Goal: Task Accomplishment & Management: Manage account settings

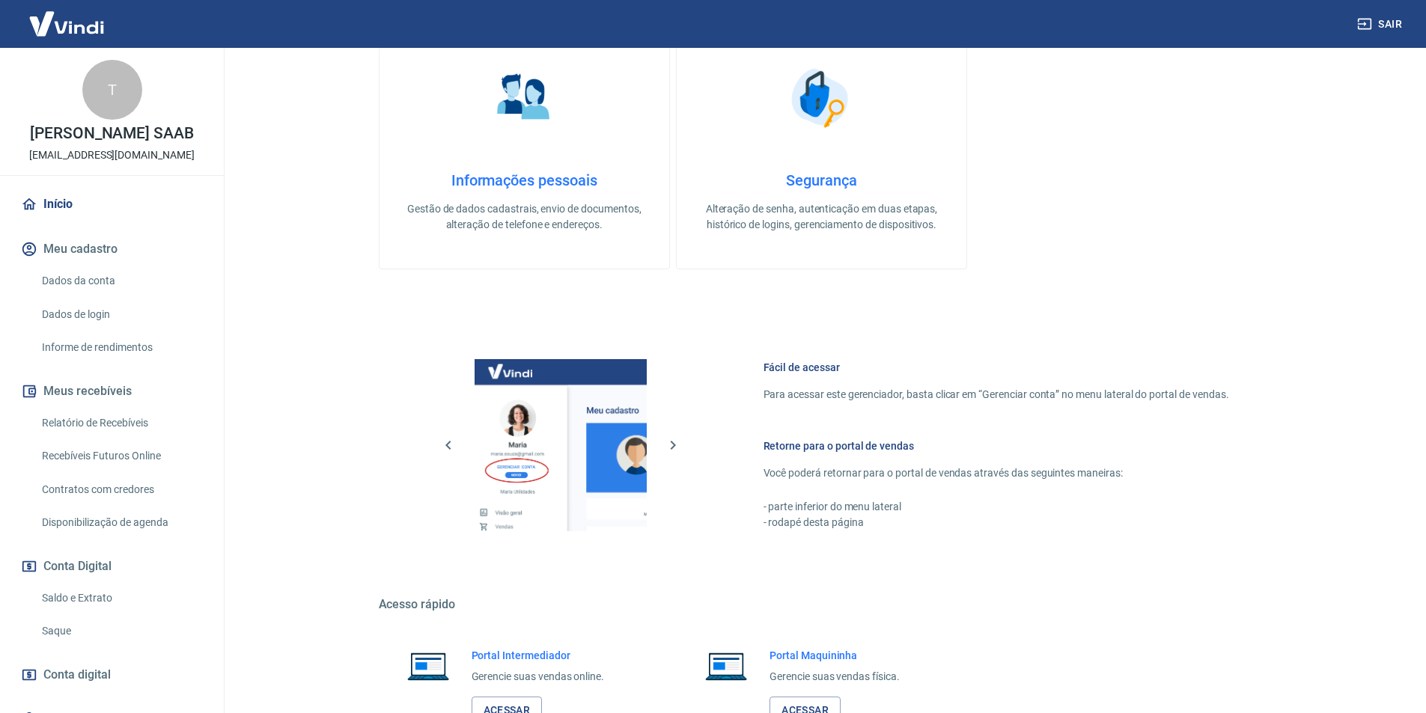
scroll to position [618, 0]
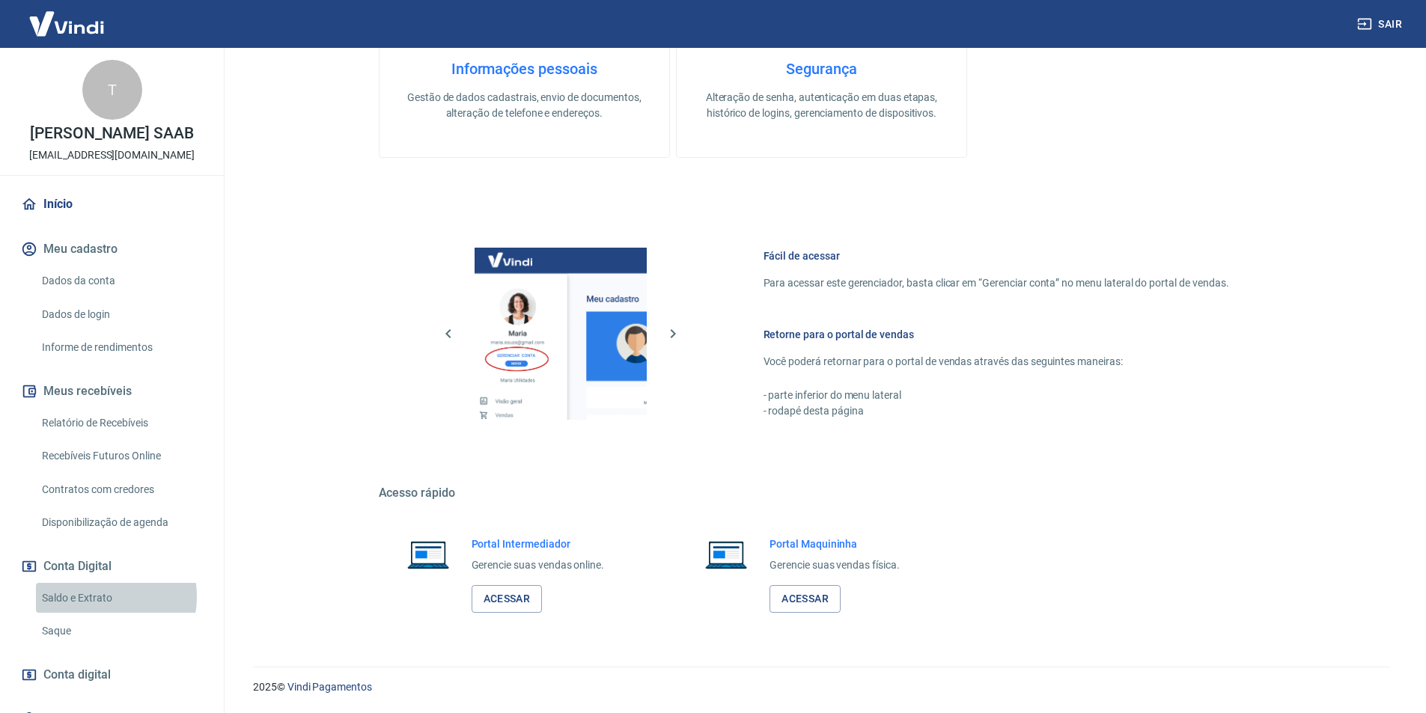
click at [102, 597] on link "Saldo e Extrato" at bounding box center [121, 598] width 170 height 31
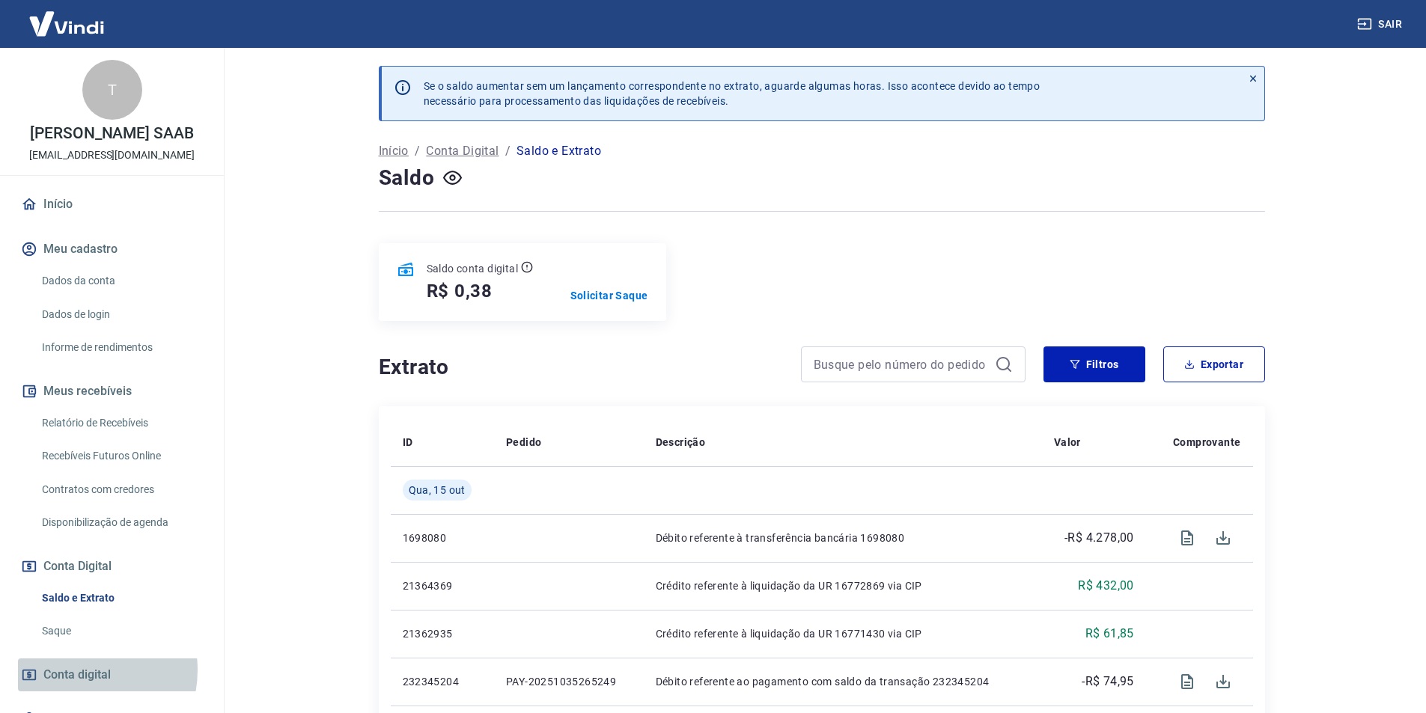
click at [74, 670] on span "Conta digital" at bounding box center [76, 675] width 67 height 21
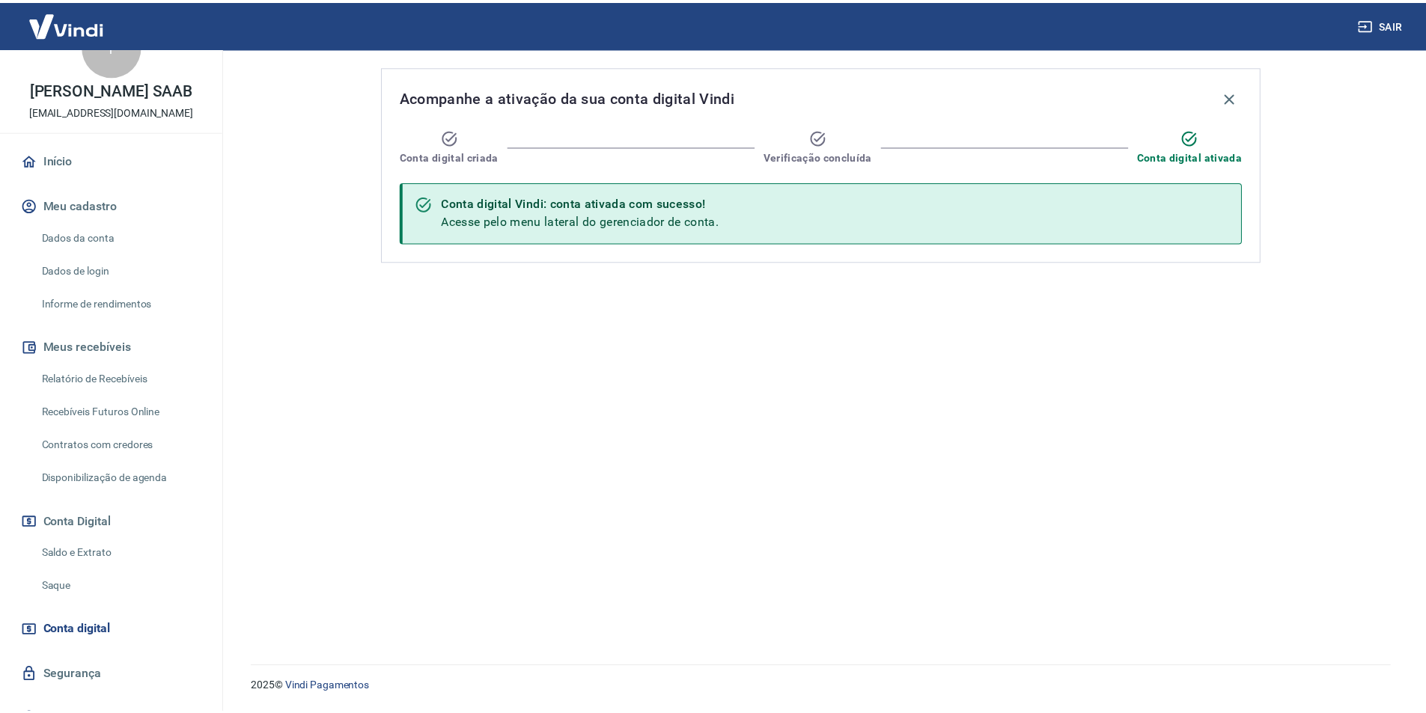
scroll to position [68, 0]
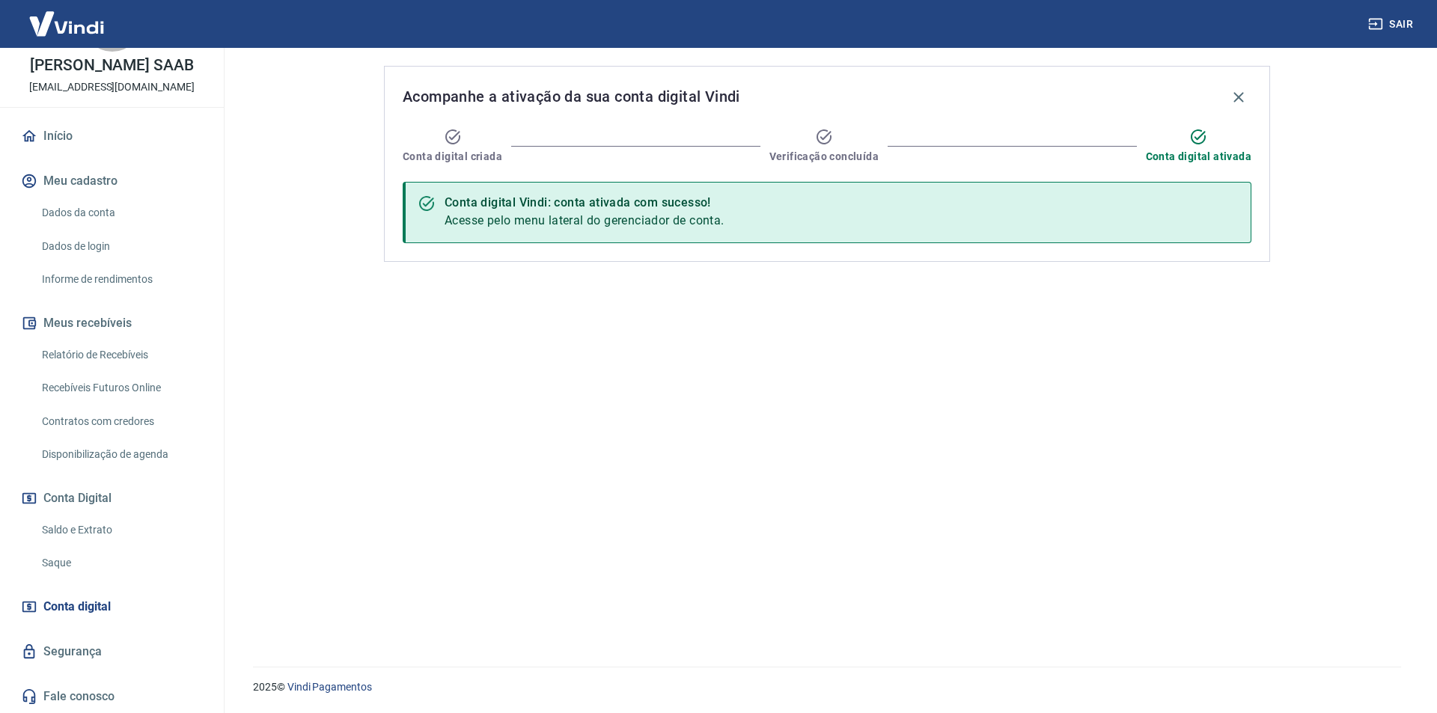
click at [118, 359] on link "Relatório de Recebíveis" at bounding box center [121, 355] width 170 height 31
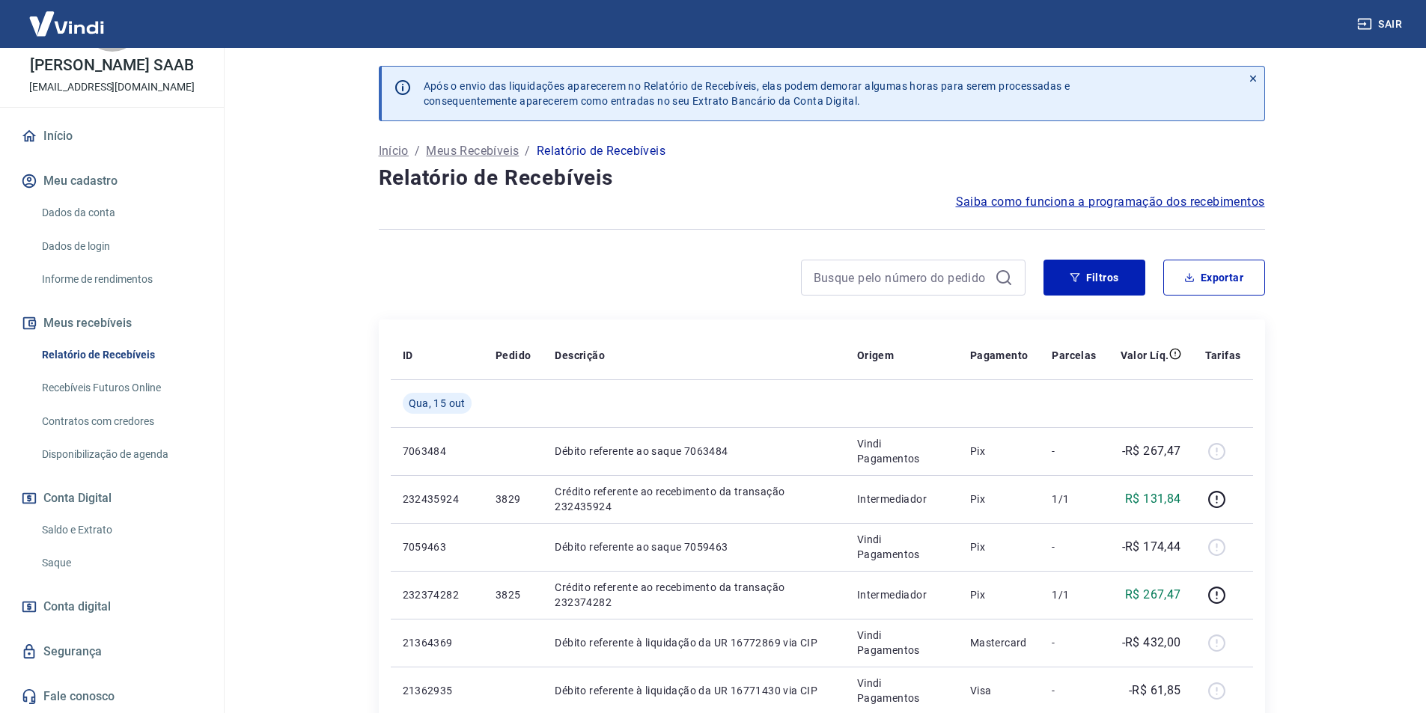
click at [65, 134] on link "Início" at bounding box center [112, 136] width 188 height 33
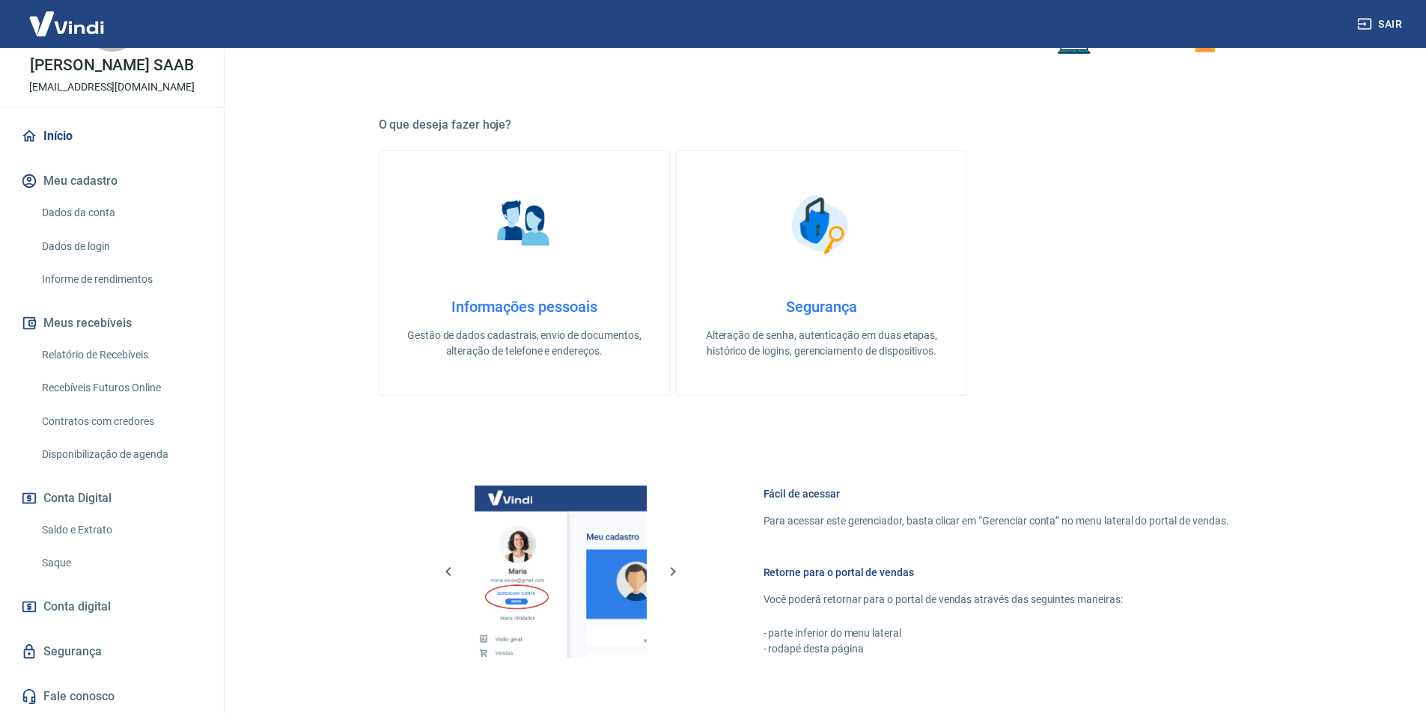
scroll to position [319, 0]
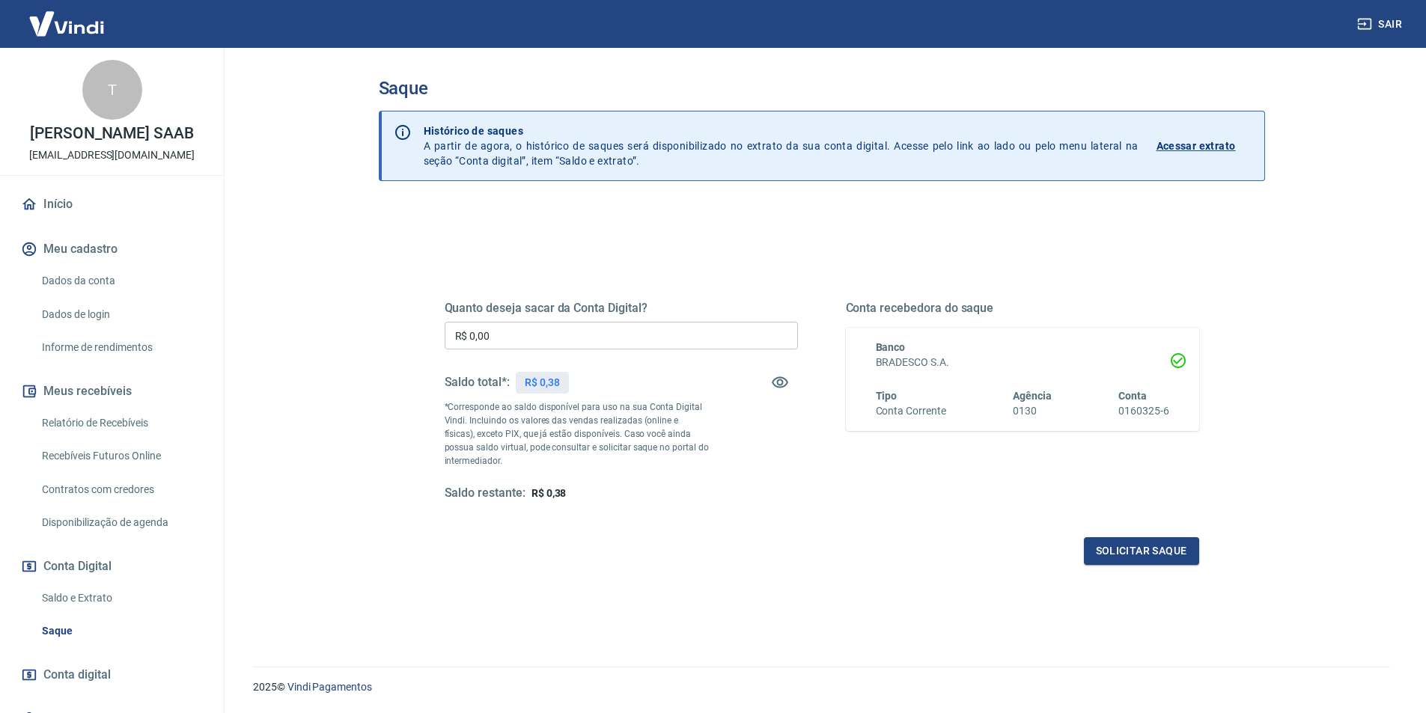
click at [60, 204] on link "Início" at bounding box center [112, 204] width 188 height 33
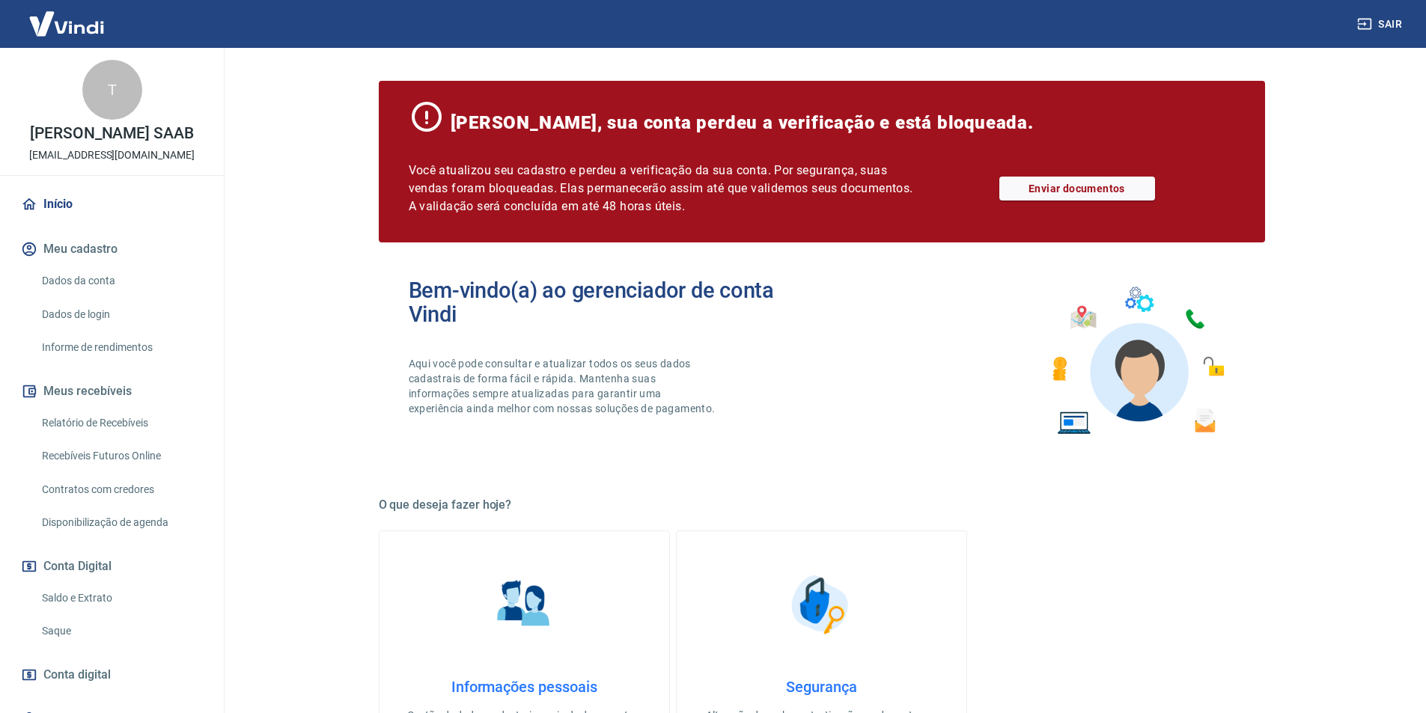
click at [60, 204] on link "Início" at bounding box center [112, 204] width 188 height 33
click at [62, 204] on link "Início" at bounding box center [112, 204] width 188 height 33
drag, startPoint x: 60, startPoint y: 207, endPoint x: 94, endPoint y: 202, distance: 34.0
click at [61, 207] on link "Início" at bounding box center [112, 204] width 188 height 33
